Goal: Information Seeking & Learning: Understand process/instructions

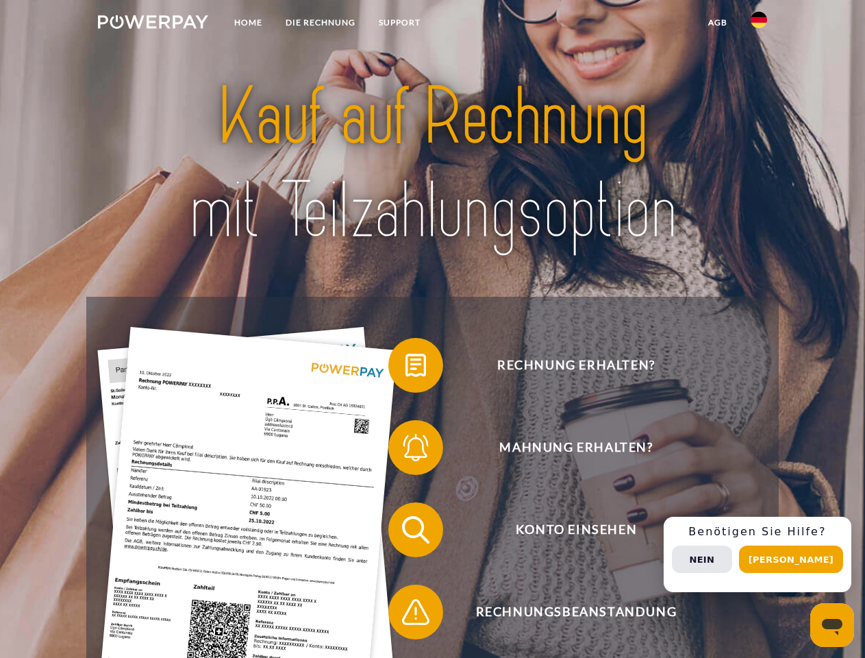
click at [153, 24] on img at bounding box center [153, 22] width 110 height 14
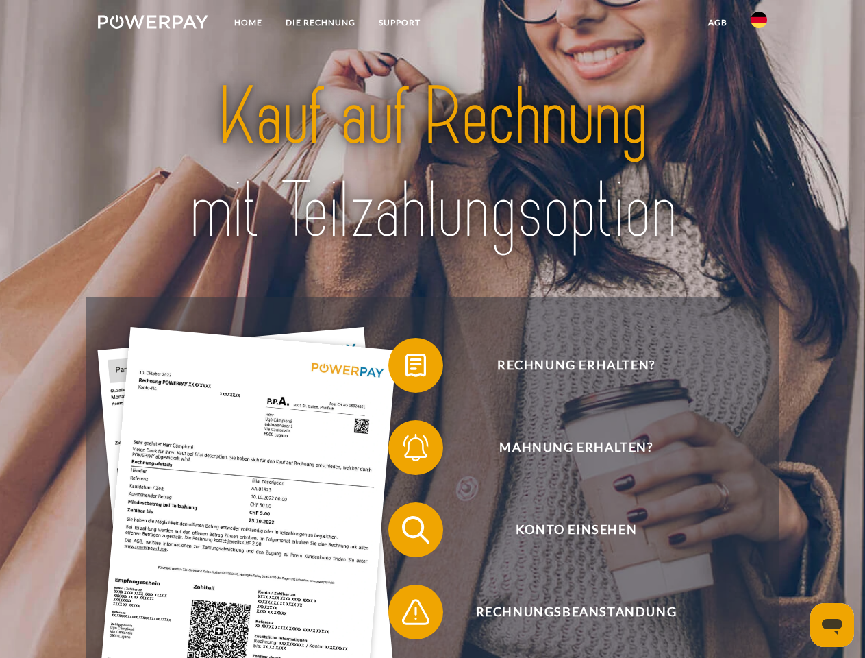
click at [759, 24] on img at bounding box center [759, 20] width 16 height 16
click at [717, 23] on link "agb" at bounding box center [718, 22] width 42 height 25
click at [406, 368] on span at bounding box center [395, 365] width 69 height 69
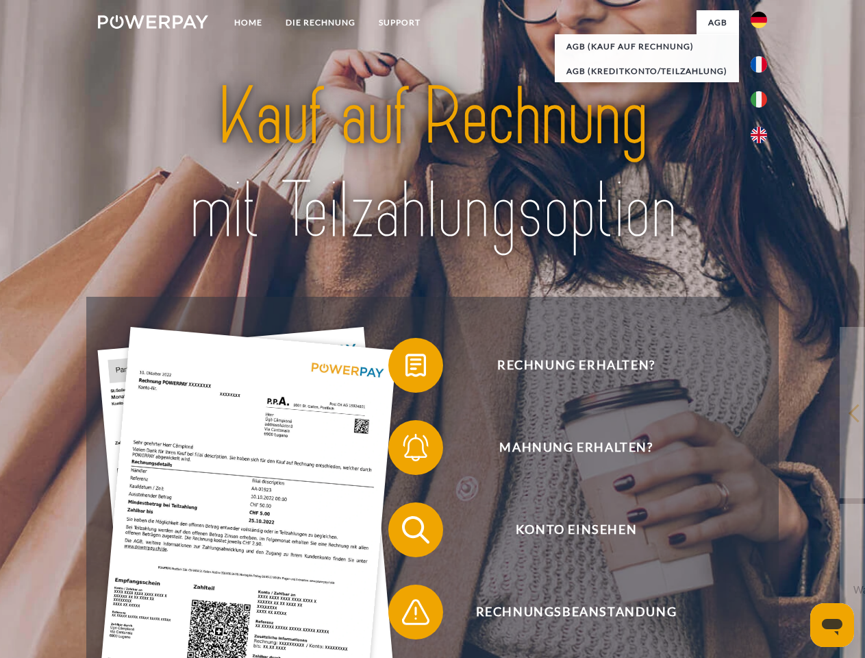
click at [406, 450] on span at bounding box center [395, 447] width 69 height 69
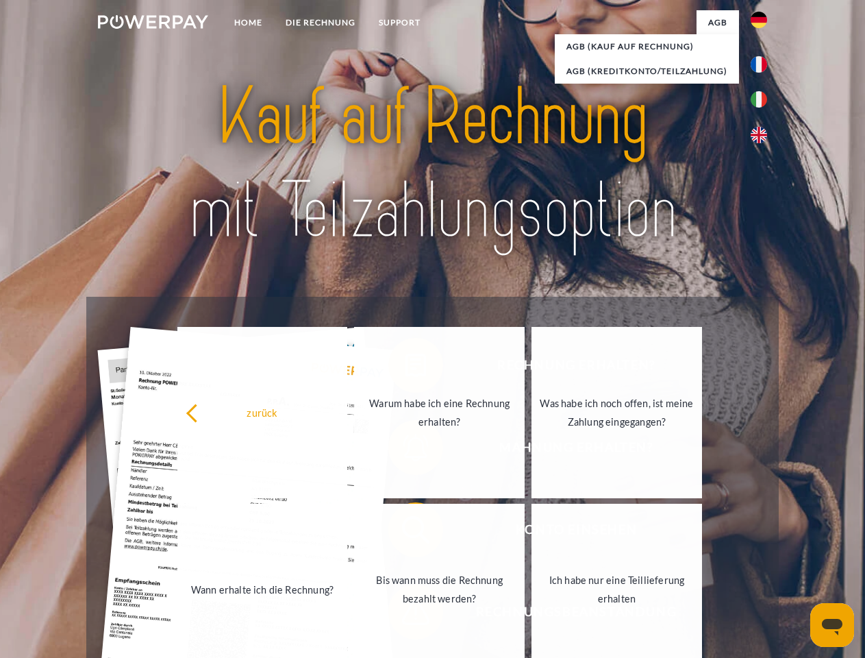
click at [406, 532] on link "Bis wann muss die Rechnung bezahlt werden?" at bounding box center [439, 589] width 171 height 171
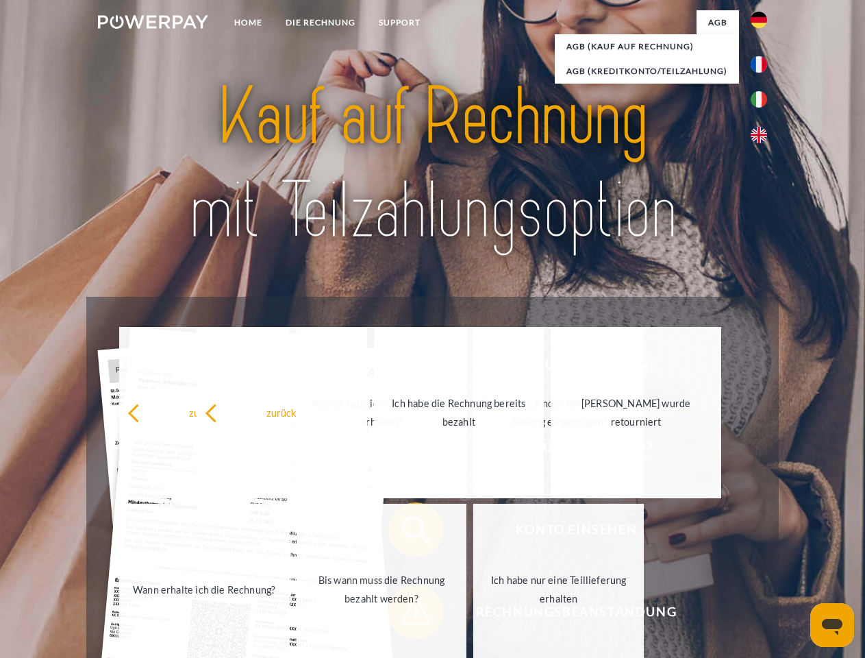
click at [406, 615] on span at bounding box center [395, 612] width 69 height 69
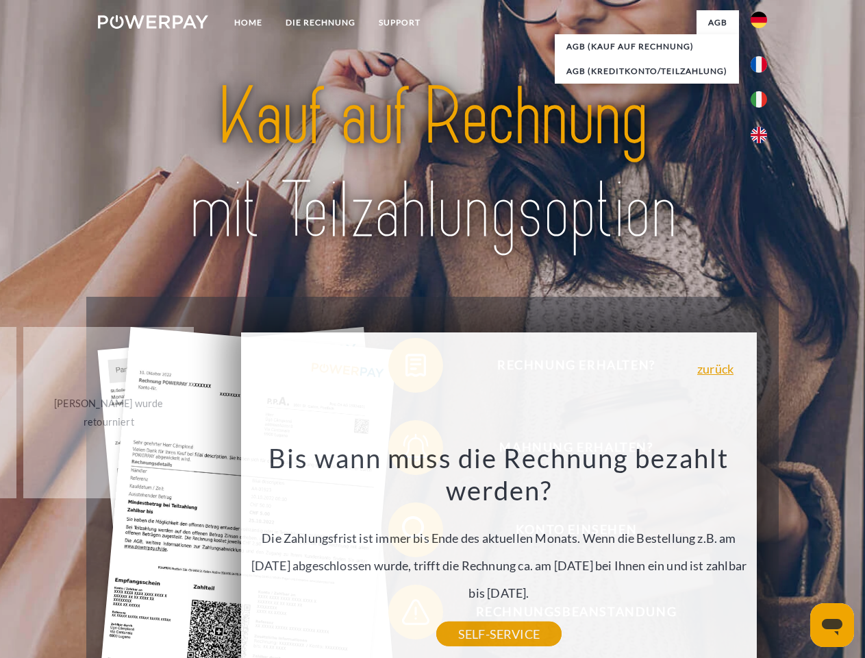
click at [763, 554] on div "Rechnung erhalten? Mahnung erhalten? Konto einsehen" at bounding box center [432, 571] width 692 height 548
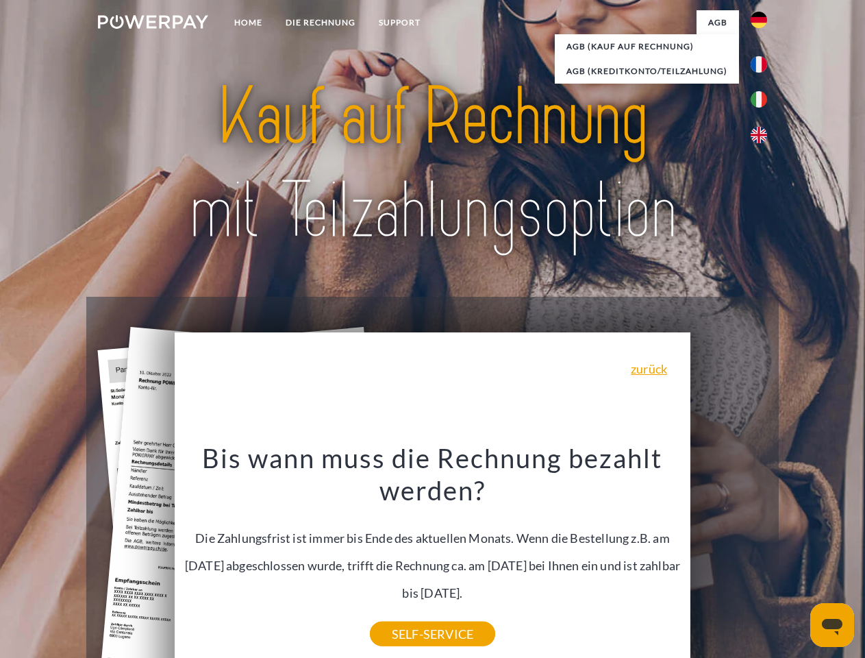
click at [729, 557] on span "Konto einsehen" at bounding box center [576, 529] width 336 height 55
click at [796, 559] on header "Home DIE RECHNUNG SUPPORT" at bounding box center [432, 473] width 865 height 946
